Goal: Task Accomplishment & Management: Use online tool/utility

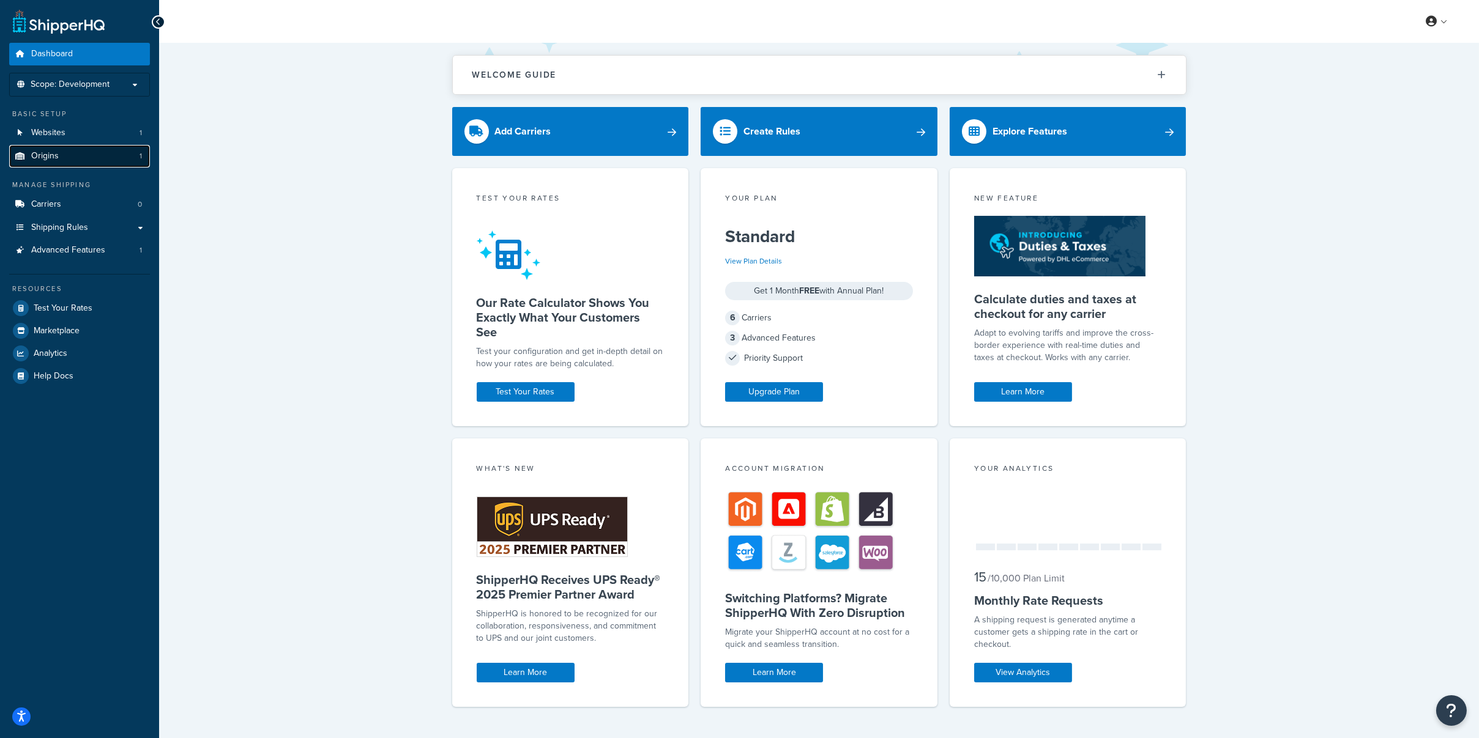
click at [48, 154] on span "Origins" at bounding box center [45, 156] width 28 height 10
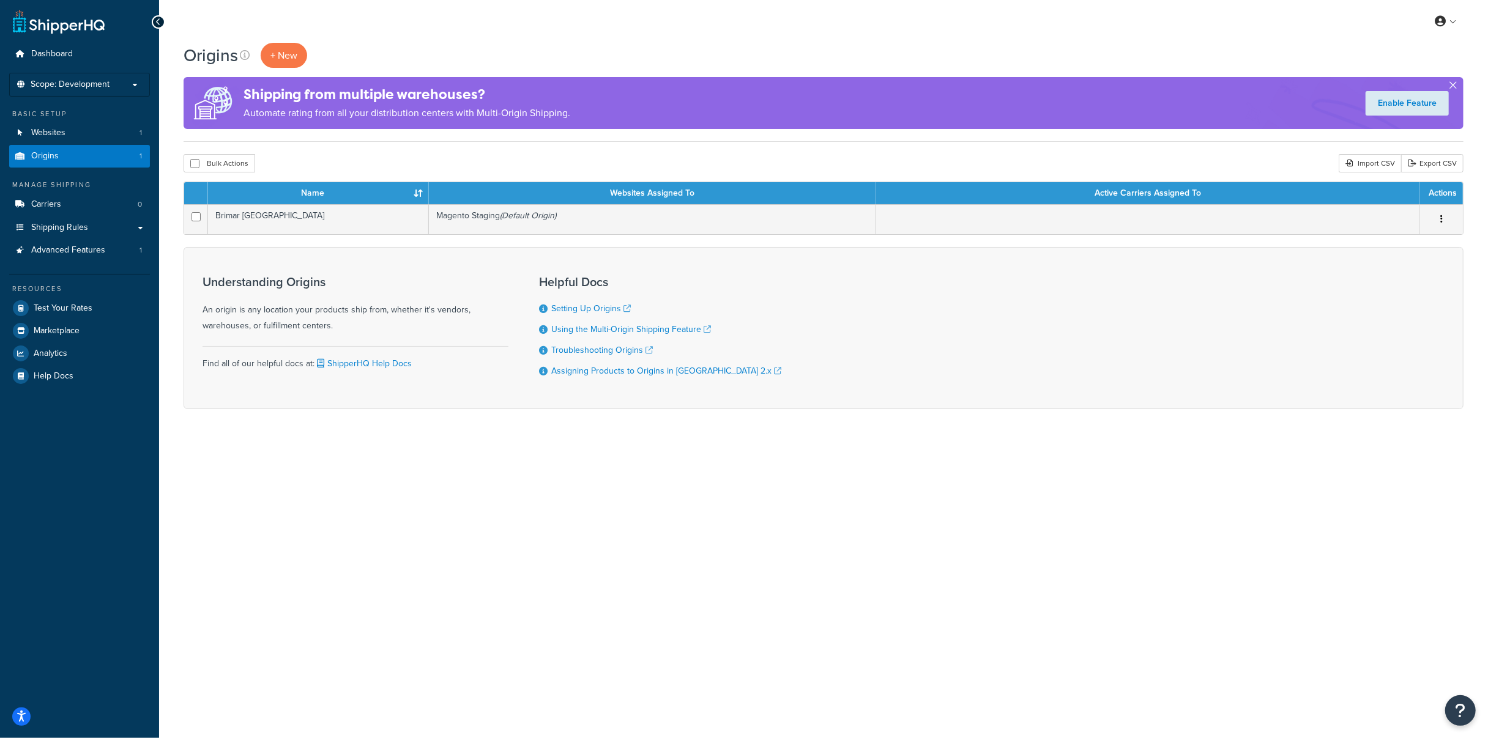
click at [1452, 86] on button "button" at bounding box center [1452, 87] width 3 height 3
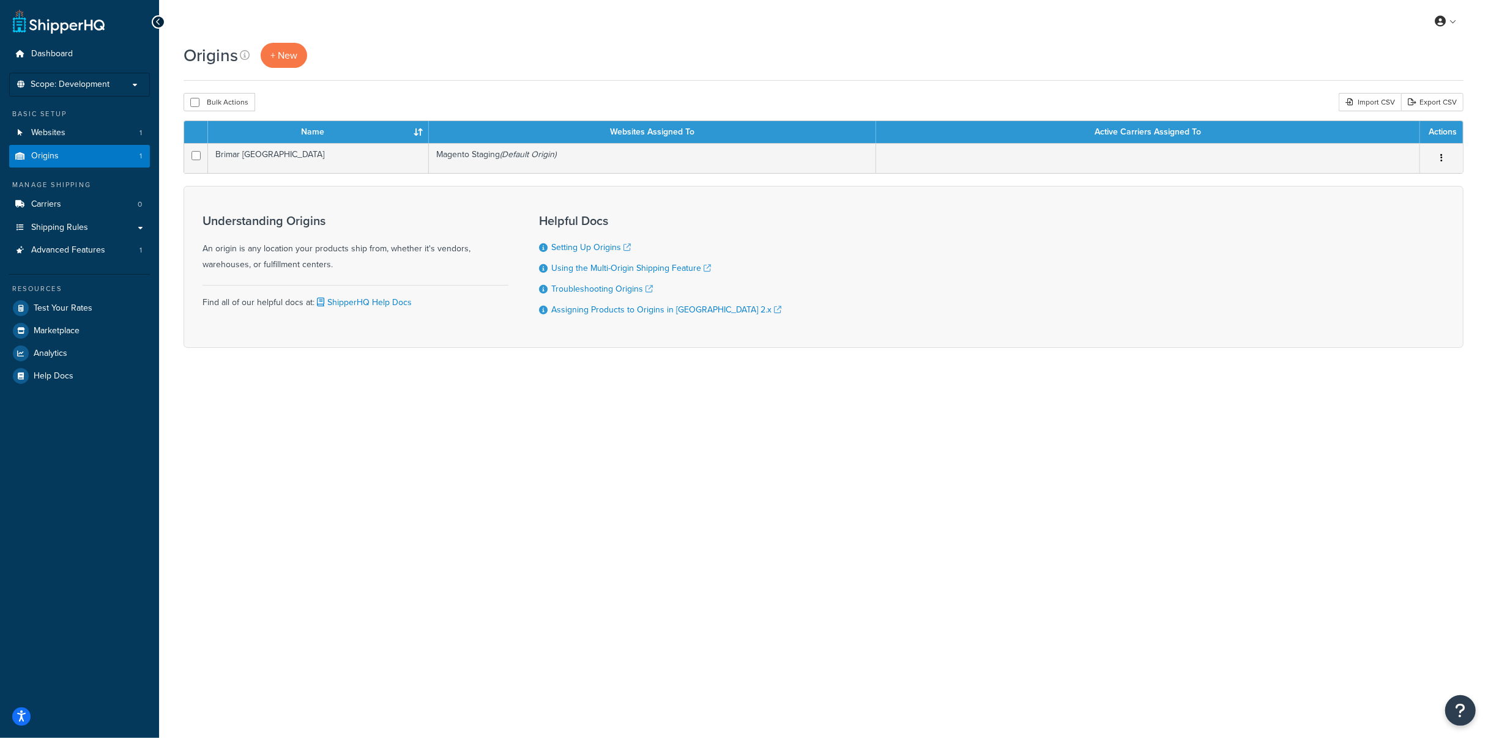
click at [1074, 451] on div "My Profile Billing Global Settings Contact Us Logout Origins + New Bulk Actions…" at bounding box center [823, 369] width 1329 height 738
click at [599, 75] on div "Origins + New" at bounding box center [824, 62] width 1280 height 38
click at [555, 509] on div "My Profile Billing Global Settings Contact Us Logout Origins + New Bulk Actions…" at bounding box center [823, 369] width 1329 height 738
click at [1210, 433] on div "My Profile Billing Global Settings Contact Us Logout Origins + New Bulk Actions…" at bounding box center [823, 369] width 1329 height 738
click at [1208, 475] on div "My Profile Billing Global Settings Contact Us Logout Origins + New Bulk Actions…" at bounding box center [823, 369] width 1329 height 738
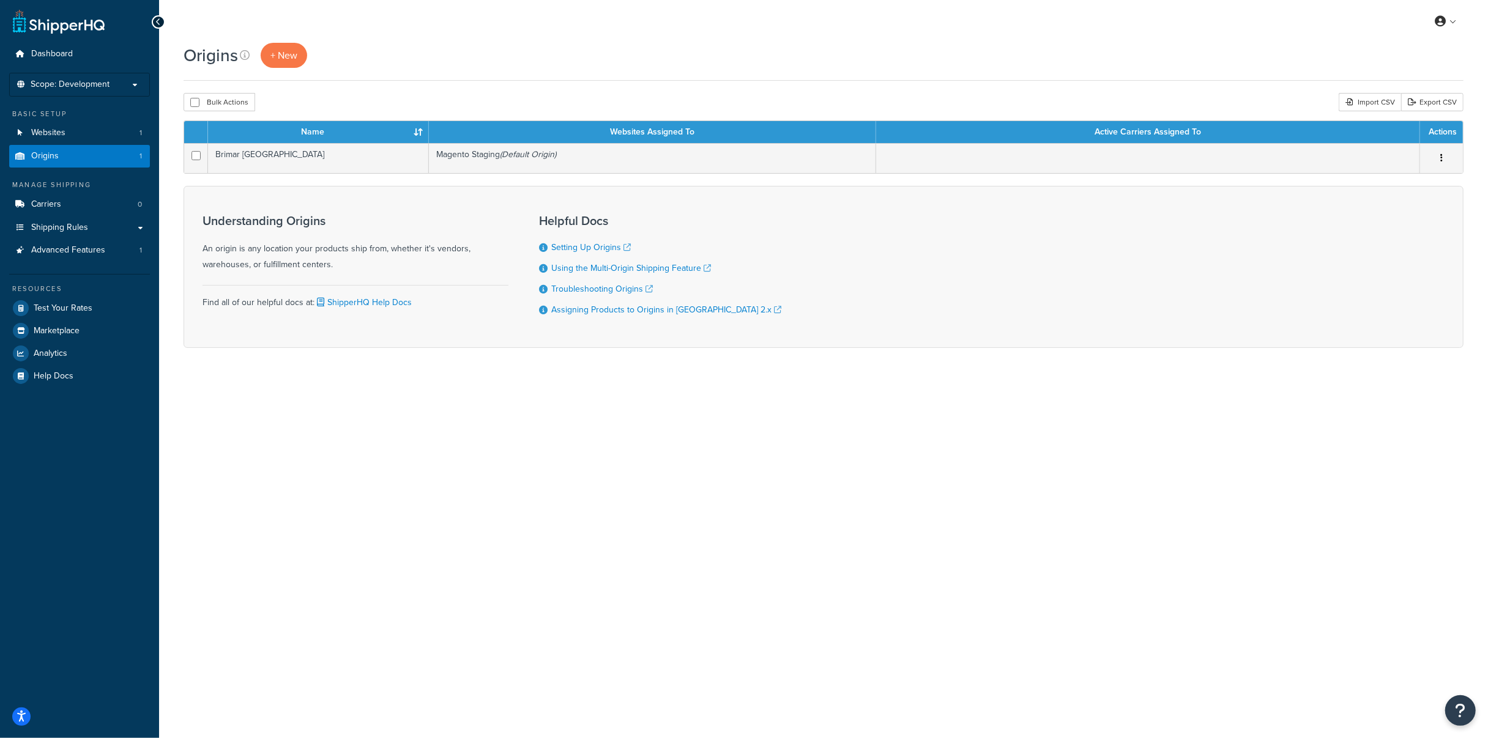
click at [1247, 452] on div "My Profile Billing Global Settings Contact Us Logout Origins + New Bulk Actions…" at bounding box center [823, 369] width 1329 height 738
click at [1311, 529] on div "My Profile Billing Global Settings Contact Us Logout Origins + New Bulk Actions…" at bounding box center [823, 369] width 1329 height 738
click at [1175, 420] on div "My Profile Billing Global Settings Contact Us Logout Origins + New Bulk Actions…" at bounding box center [823, 369] width 1329 height 738
click at [995, 415] on div "My Profile Billing Global Settings Contact Us Logout Origins + New Bulk Actions…" at bounding box center [823, 369] width 1329 height 738
click at [92, 208] on link "Carriers 0" at bounding box center [79, 204] width 141 height 23
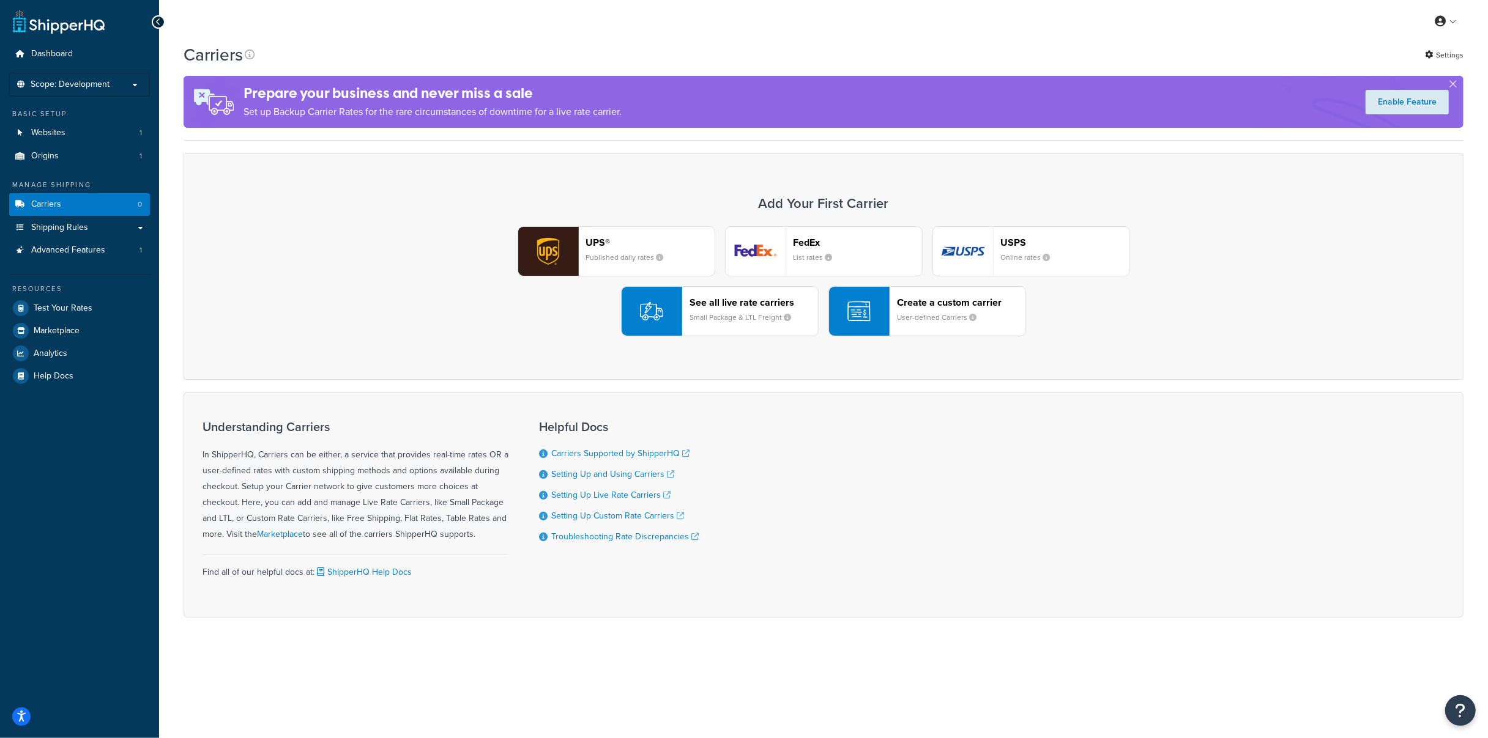
click at [820, 251] on div "FedEx List rates" at bounding box center [857, 251] width 128 height 29
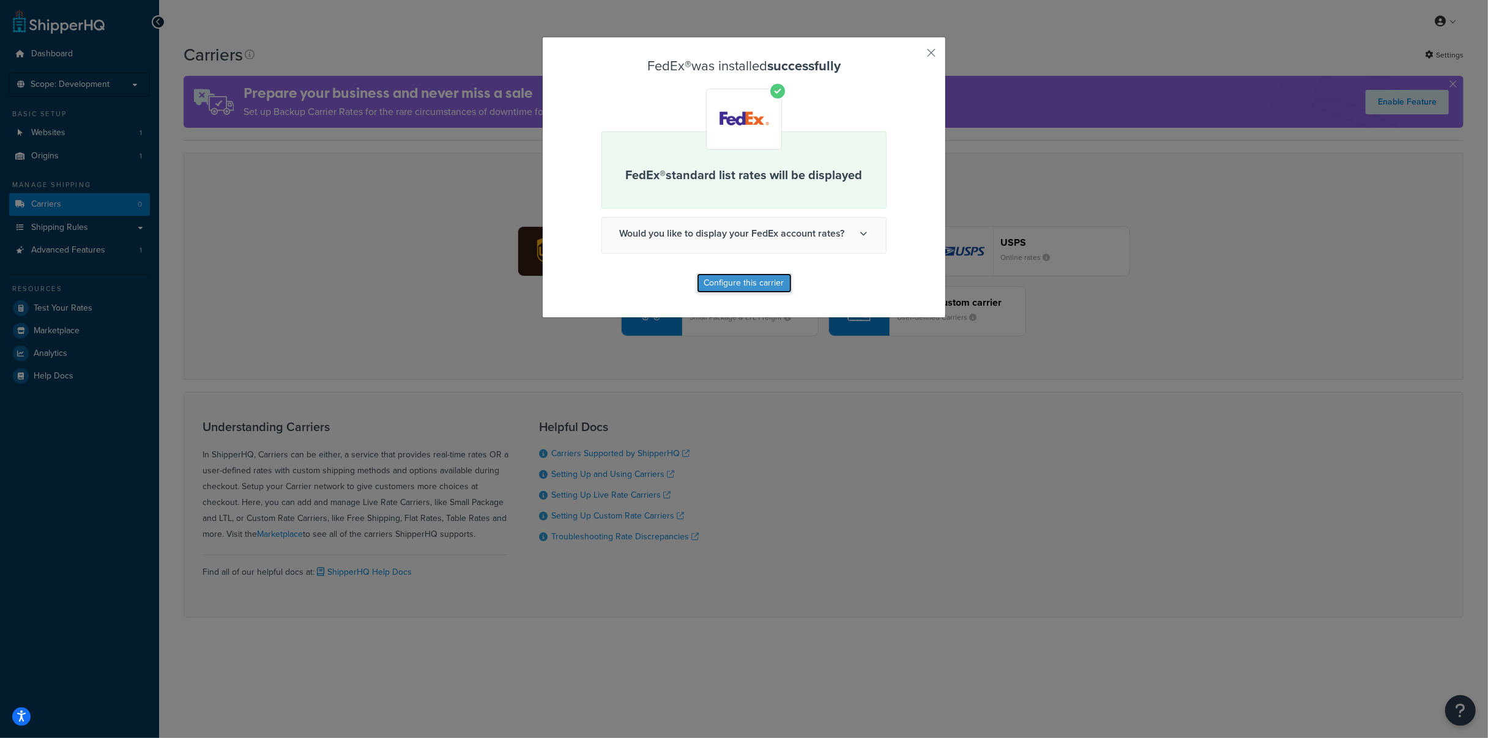
click at [754, 284] on button "Configure this carrier" at bounding box center [744, 283] width 95 height 20
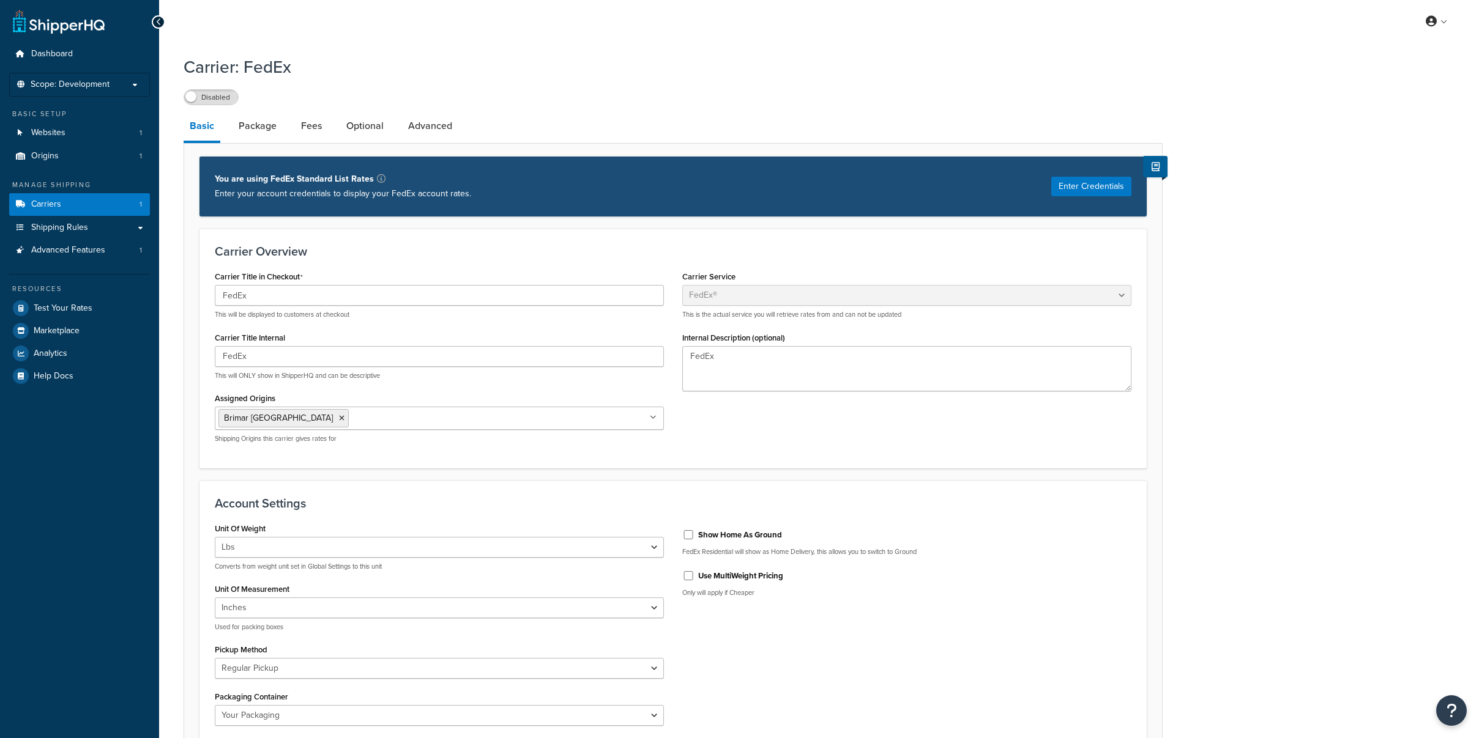
select select "fedEx"
select select "REGULAR_PICKUP"
select select "YOUR_PACKAGING"
click at [1066, 177] on button "Enter Credentials" at bounding box center [1091, 187] width 80 height 20
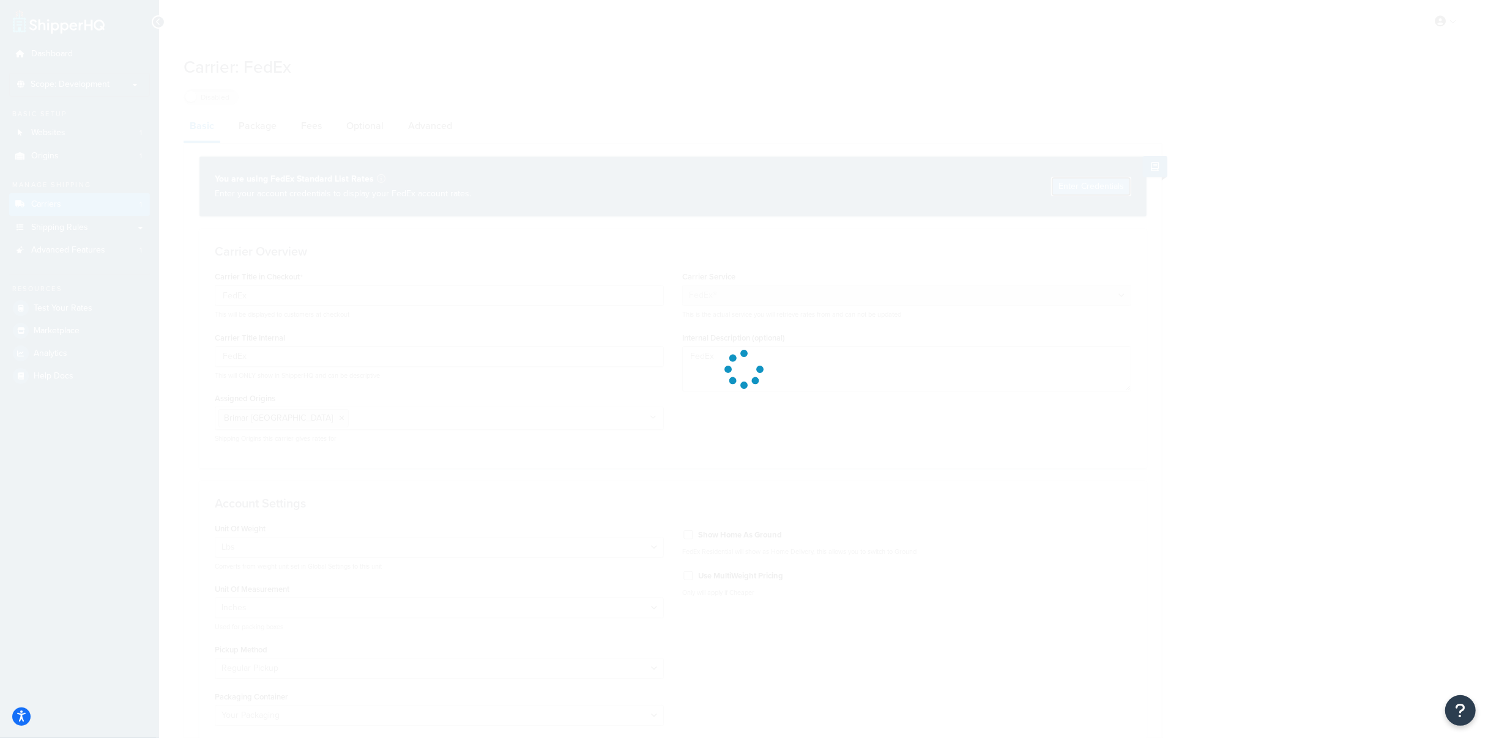
select select "US"
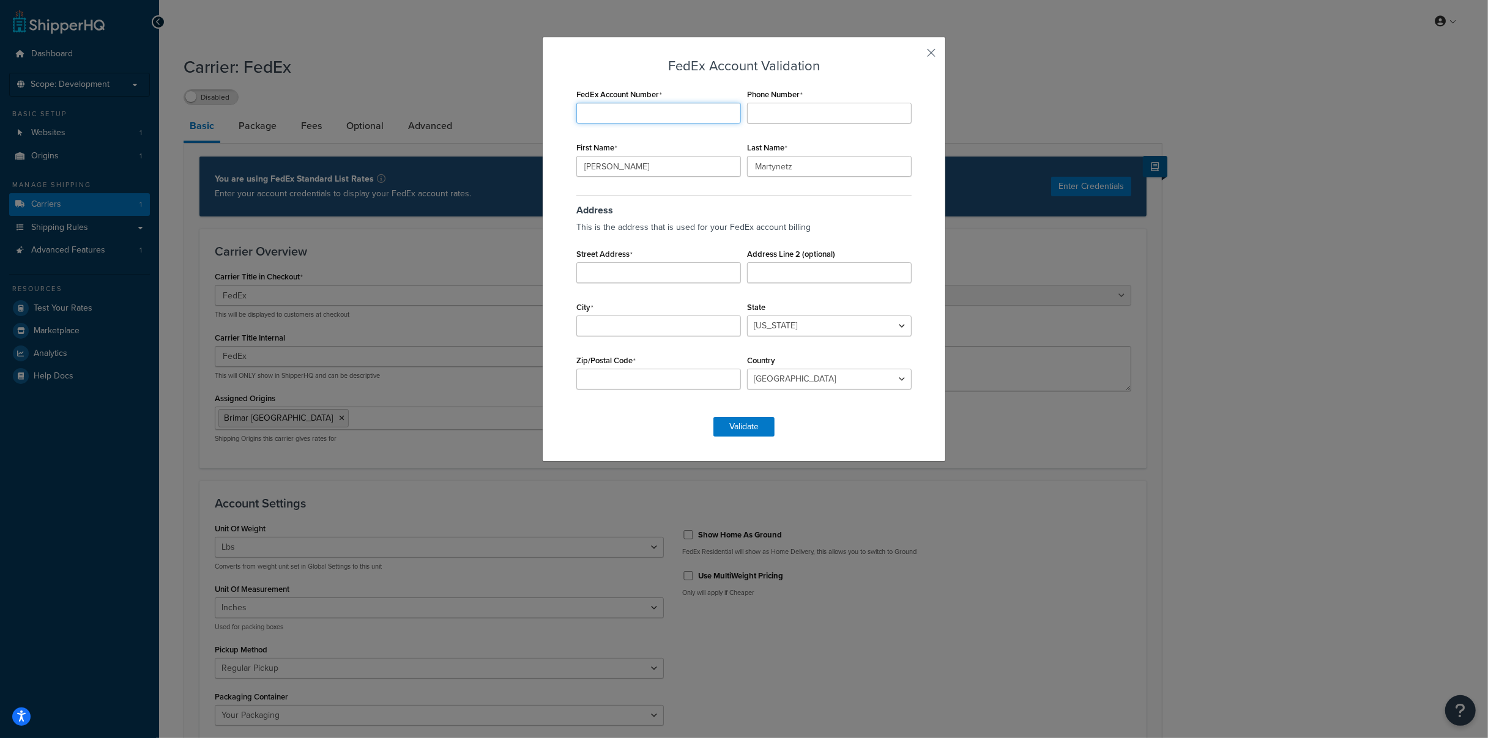
click at [651, 111] on input "FedEx Account Number" at bounding box center [658, 113] width 165 height 21
click at [661, 108] on input "FedEx Account Number" at bounding box center [658, 113] width 165 height 21
click at [716, 84] on div "FedEx Account Validation FedEx Account Number Required Phone Number First Name …" at bounding box center [743, 248] width 341 height 378
click at [633, 103] on input "FedEx Account Number" at bounding box center [658, 113] width 165 height 21
paste input "[PHONE_NUMBER]"
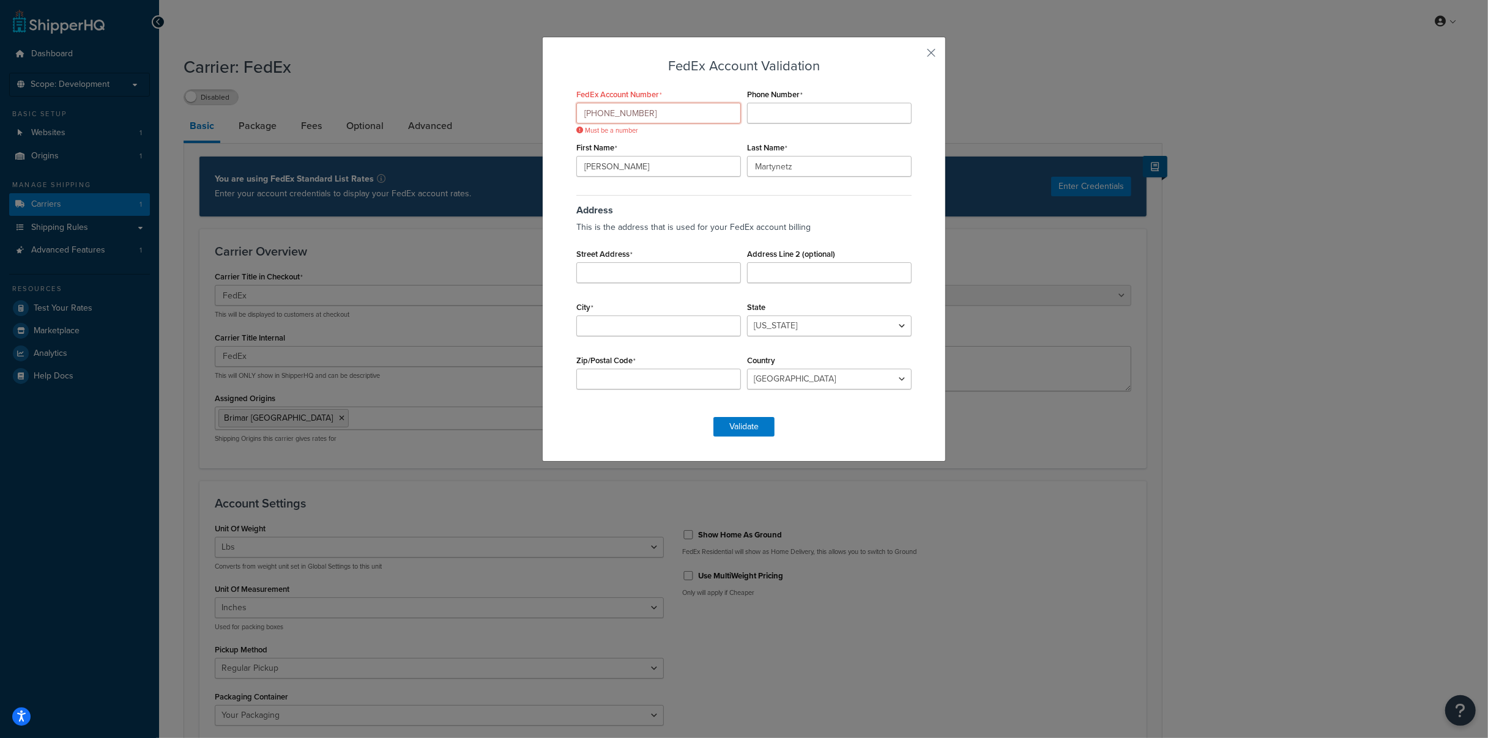
type input "[PHONE_NUMBER]"
click at [802, 106] on input "Phone Number" at bounding box center [829, 113] width 165 height 21
paste input "1 9733407889"
type input "1 9733407889"
click at [745, 135] on div "FedEx Account Number [PHONE_NUMBER] Must be a number Phone Number [PHONE_NUMBER…" at bounding box center [743, 245] width 341 height 319
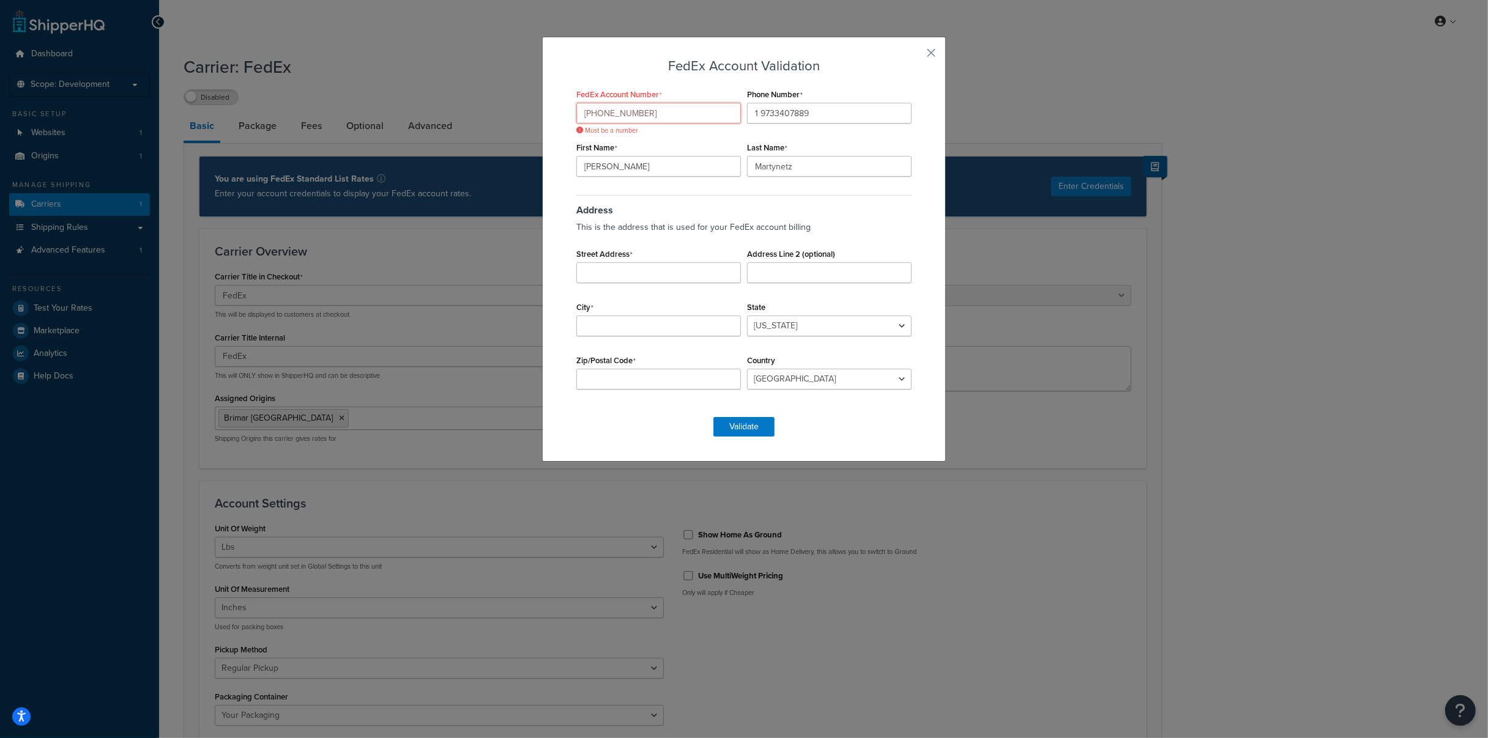
click at [653, 114] on input "[PHONE_NUMBER]" at bounding box center [658, 113] width 165 height 21
click at [598, 87] on div "FedEx Account Number [PHONE_NUMBER] Must be a number" at bounding box center [658, 105] width 171 height 38
click at [623, 113] on input "[PHONE_NUMBER]" at bounding box center [658, 113] width 165 height 21
type input "228222879"
click at [641, 65] on h3 "FedEx Account Validation" at bounding box center [743, 66] width 341 height 15
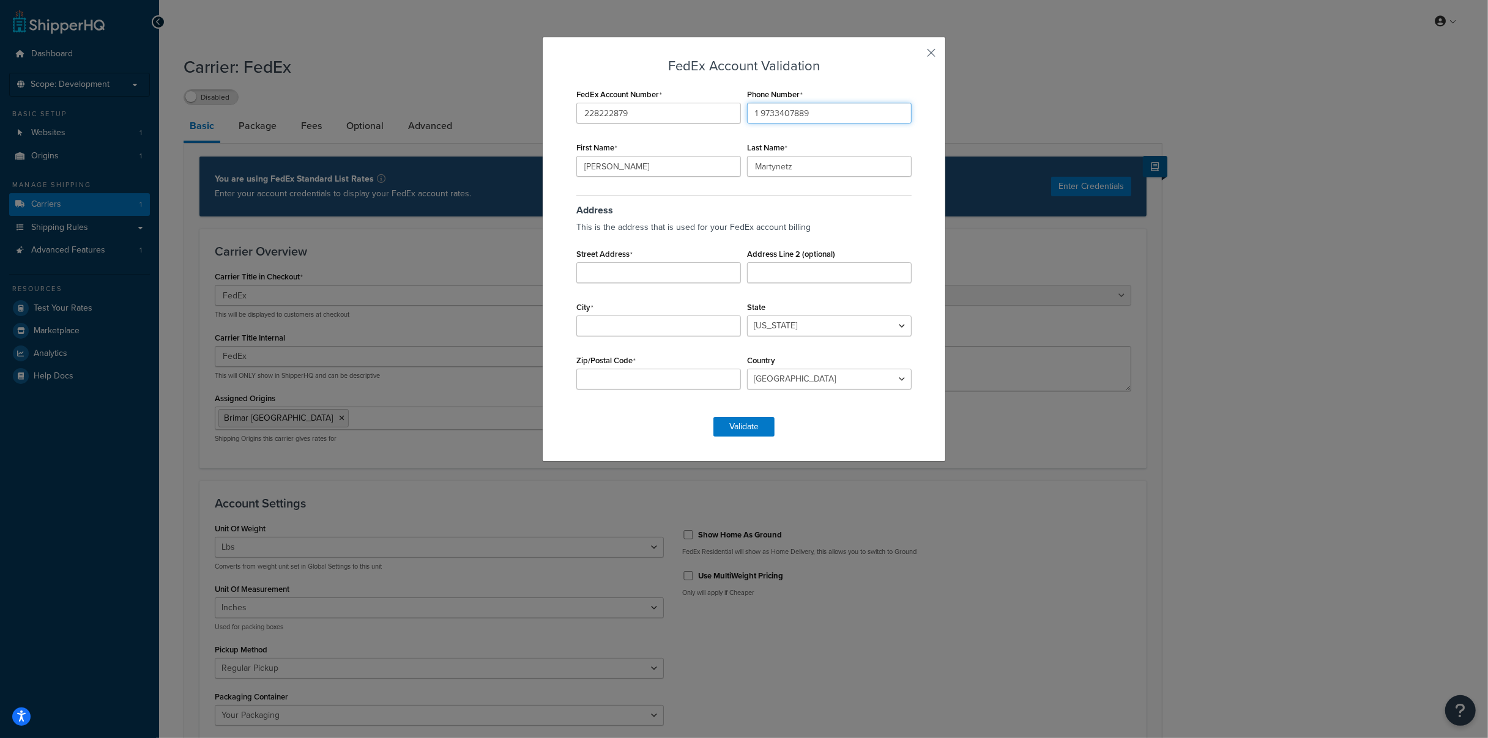
click at [757, 110] on input "1 9733407889" at bounding box center [829, 113] width 165 height 21
type input "19733407889"
click at [793, 199] on h3 "Address" at bounding box center [743, 205] width 335 height 21
click at [660, 166] on input "[PERSON_NAME]" at bounding box center [658, 166] width 165 height 21
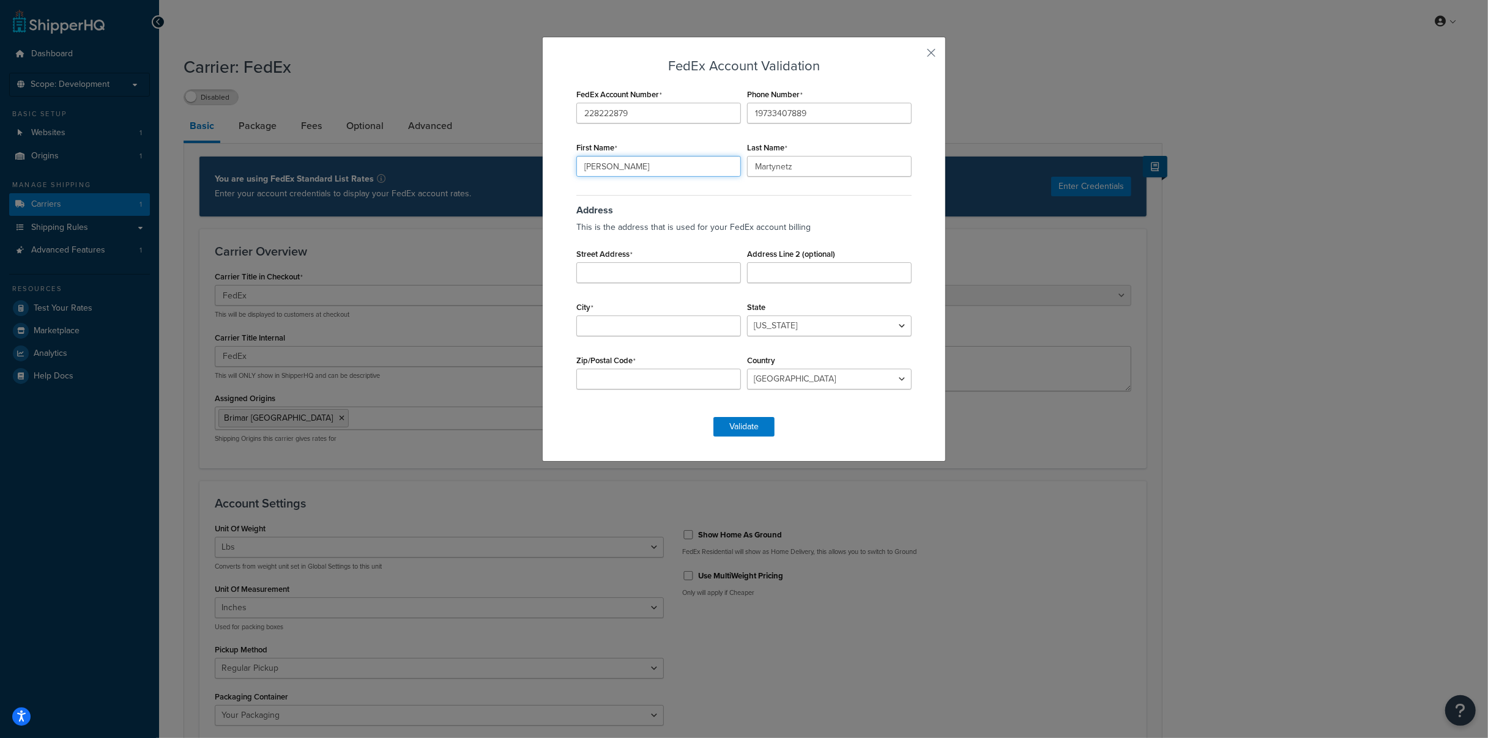
type input "[PERSON_NAME]"
click at [788, 170] on input "[PERSON_NAME]" at bounding box center [829, 166] width 165 height 21
click at [871, 139] on div "Last Name [PERSON_NAME]" at bounding box center [829, 158] width 171 height 38
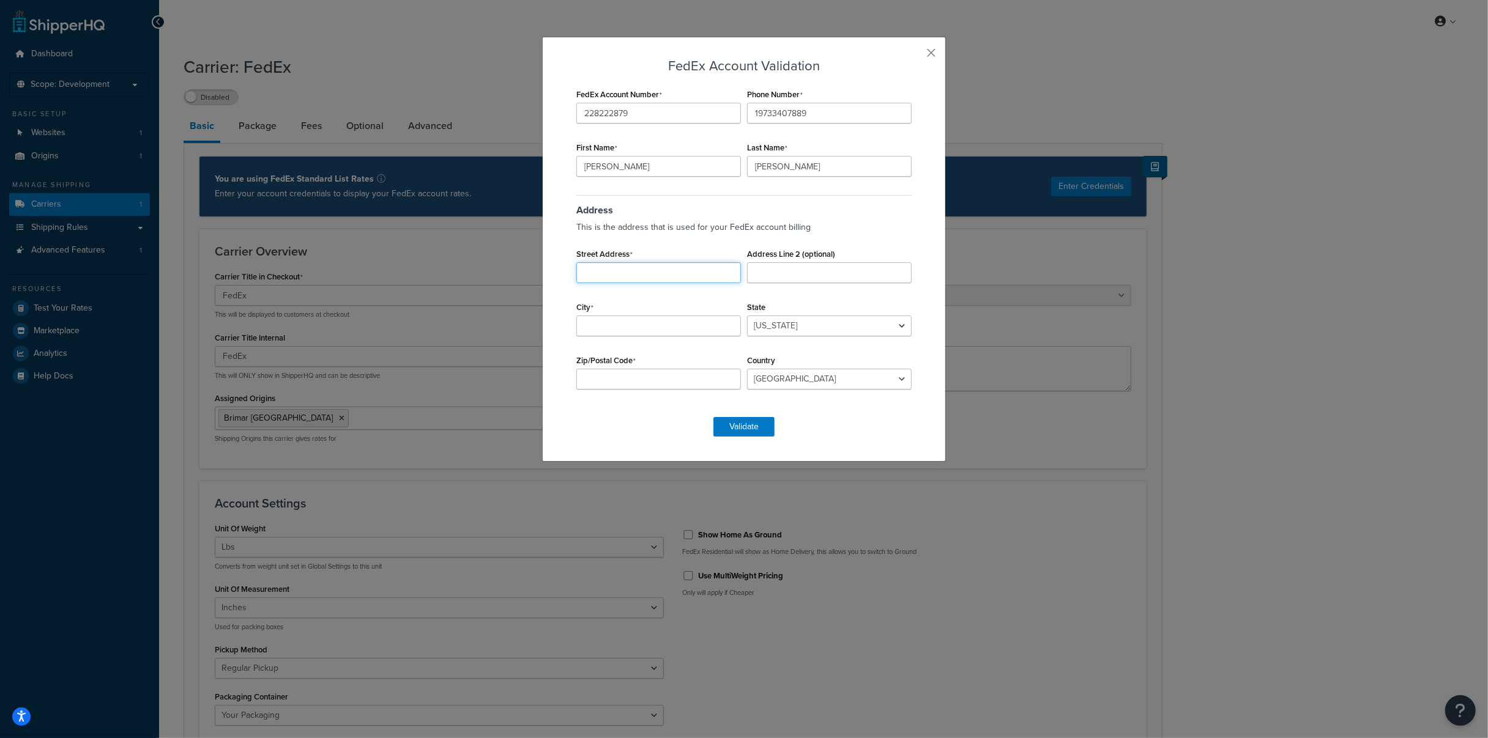
click at [672, 269] on input "Street Address" at bounding box center [658, 272] width 165 height 21
type input "64 [PERSON_NAME]"
type input "G"
click at [677, 261] on div "Street Address 64 [PERSON_NAME]" at bounding box center [658, 264] width 171 height 38
click at [676, 267] on input "64 [PERSON_NAME]" at bounding box center [658, 272] width 165 height 21
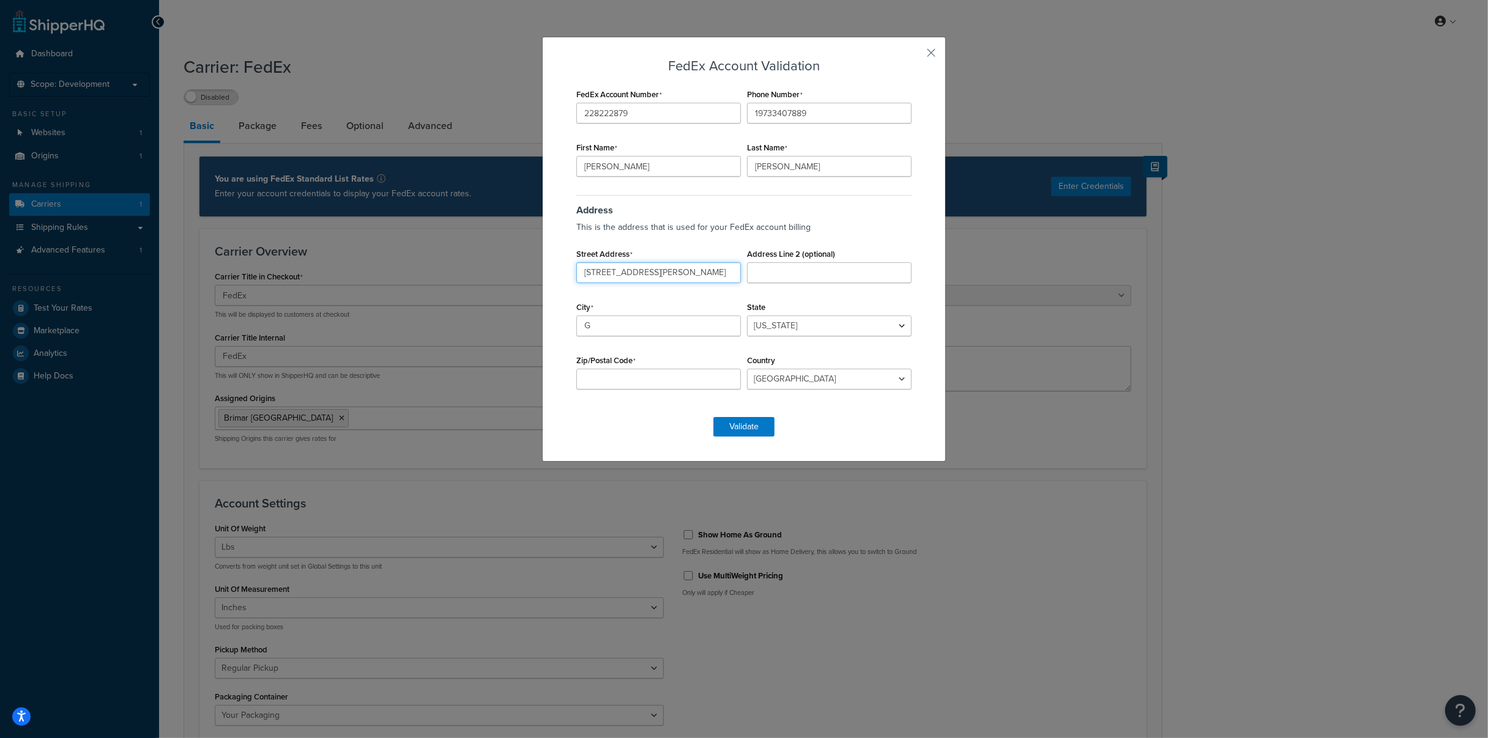
type input "[STREET_ADDRESS][PERSON_NAME]"
click at [630, 322] on input "G" at bounding box center [658, 326] width 165 height 21
type input "Garfield"
select select "NJ"
type input "07026"
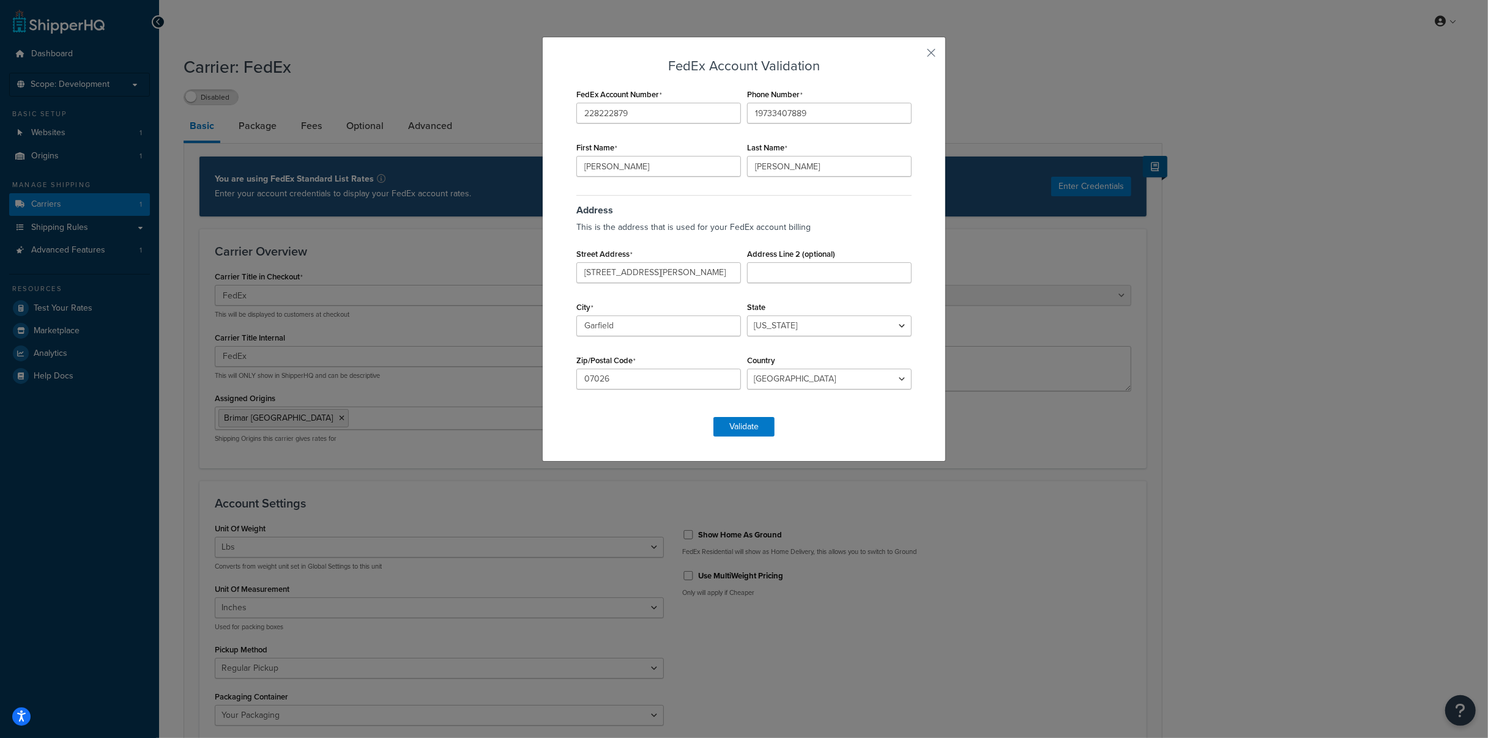
click at [847, 412] on div "FedEx Account Validation FedEx Account Number 228222879 Phone Number 1973340788…" at bounding box center [743, 248] width 341 height 378
click at [747, 431] on button "Validate" at bounding box center [743, 427] width 61 height 20
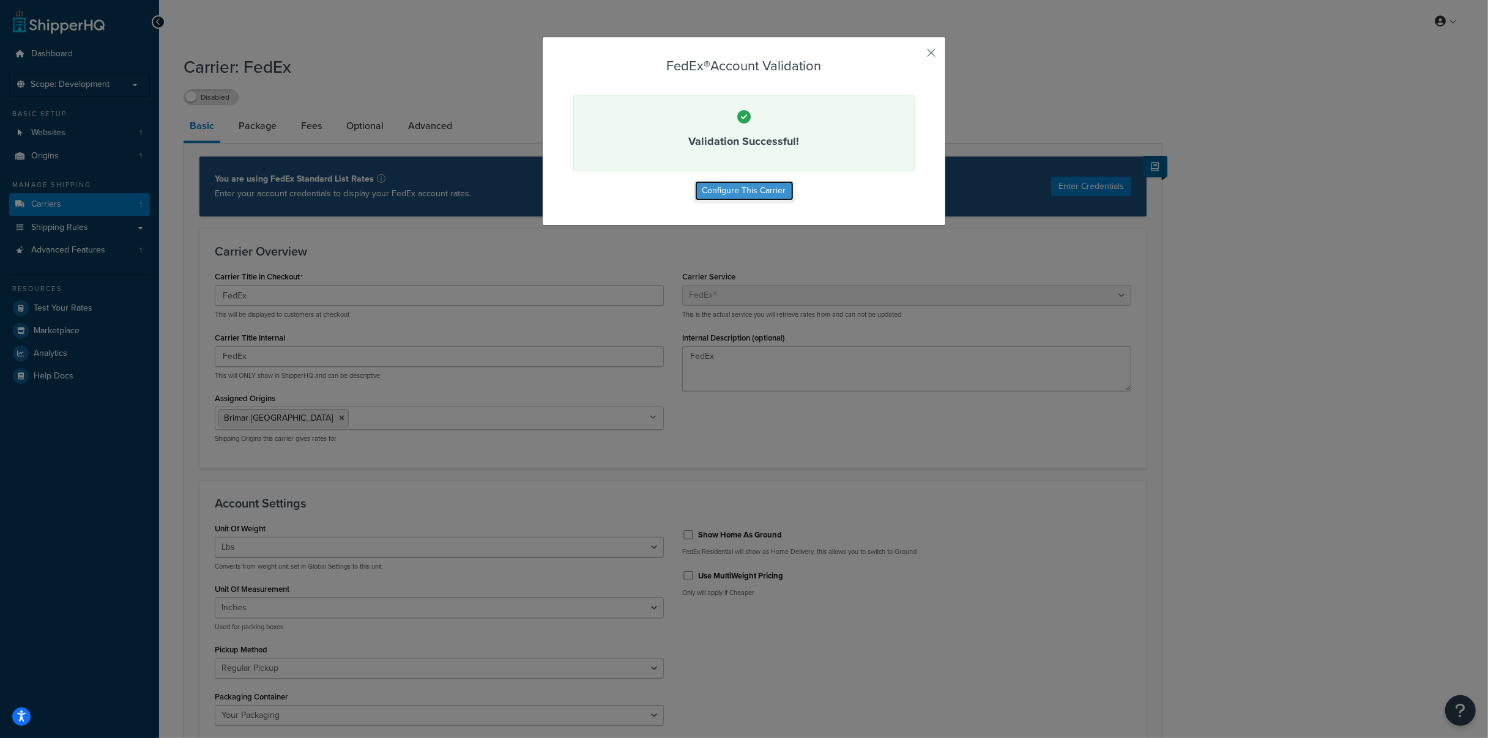
click at [763, 191] on button "Configure This Carrier" at bounding box center [744, 191] width 98 height 20
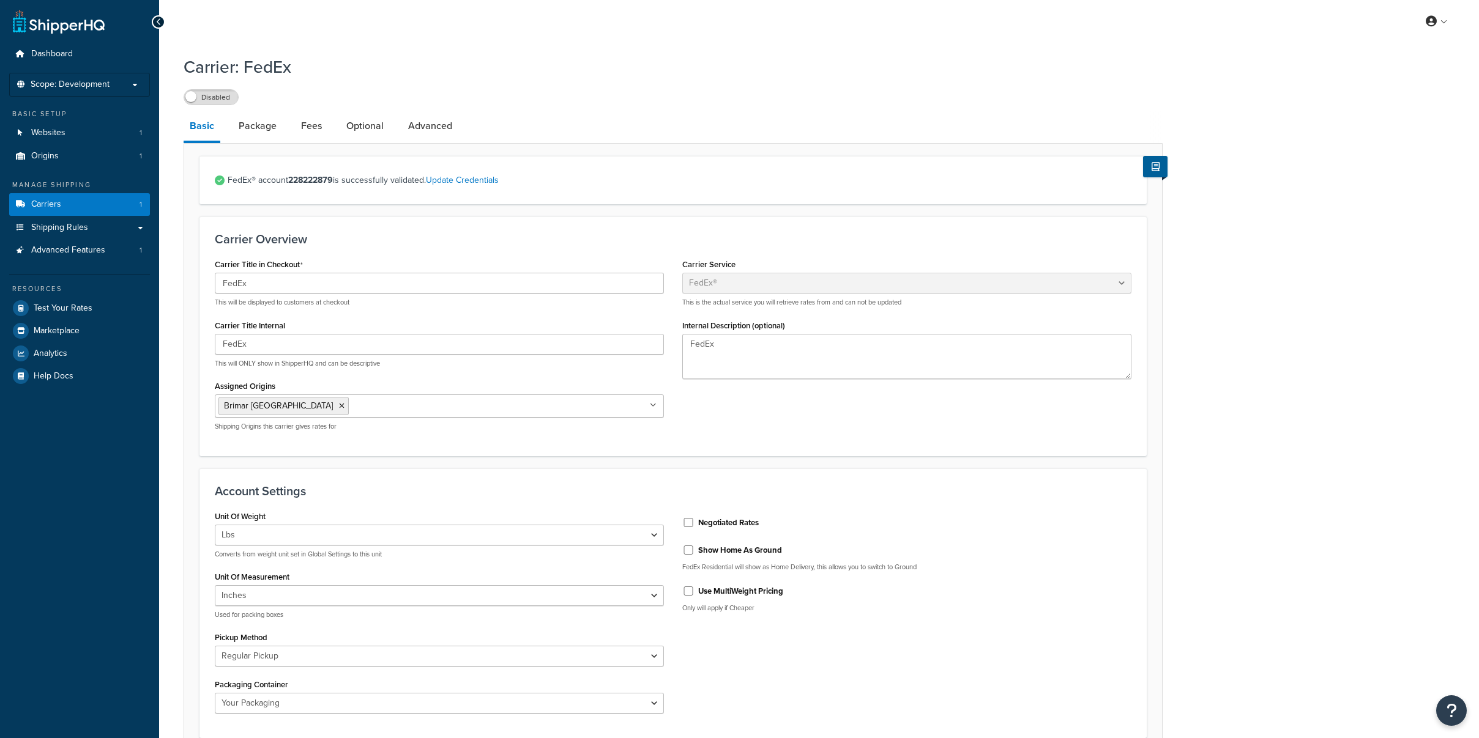
select select "fedEx"
select select "REGULAR_PICKUP"
select select "YOUR_PACKAGING"
